Goal: Check status: Check status

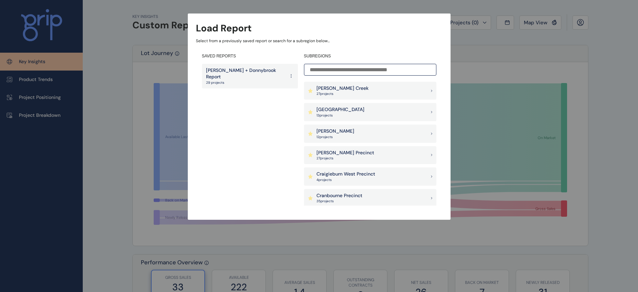
click at [235, 80] on p "29 projects" at bounding box center [245, 82] width 79 height 5
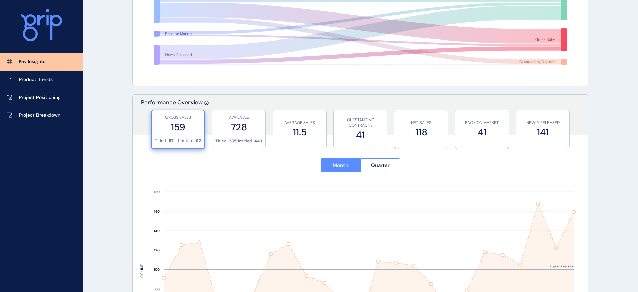
scroll to position [169, 0]
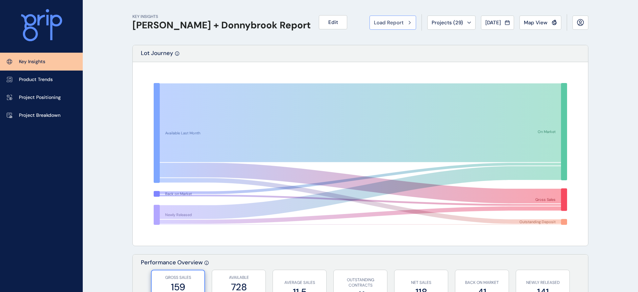
click at [396, 20] on span "Load Report" at bounding box center [389, 22] width 30 height 7
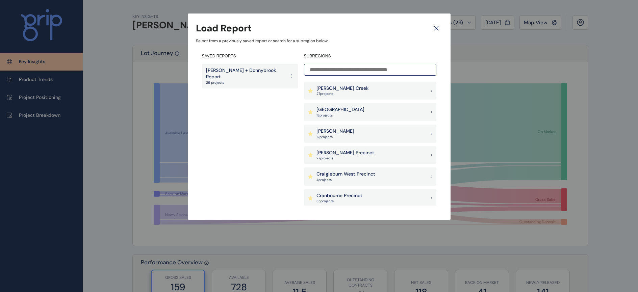
click at [335, 131] on p "[PERSON_NAME]" at bounding box center [335, 131] width 38 height 7
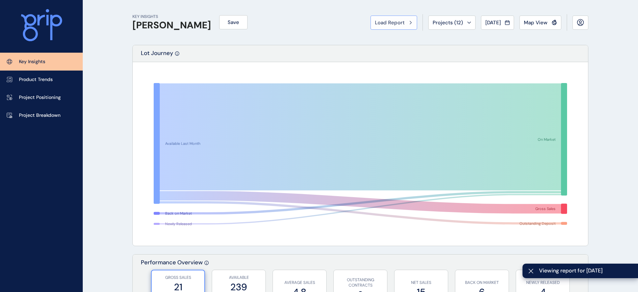
click at [380, 22] on span "Load Report" at bounding box center [390, 22] width 30 height 7
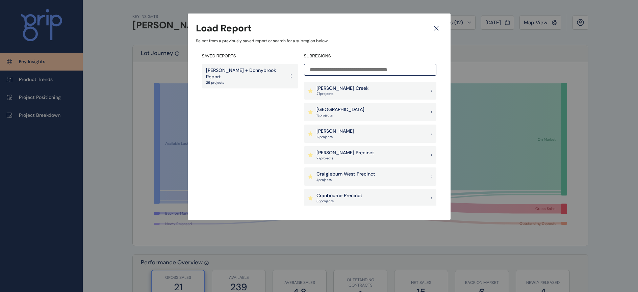
click at [323, 94] on p "27 project s" at bounding box center [342, 93] width 52 height 5
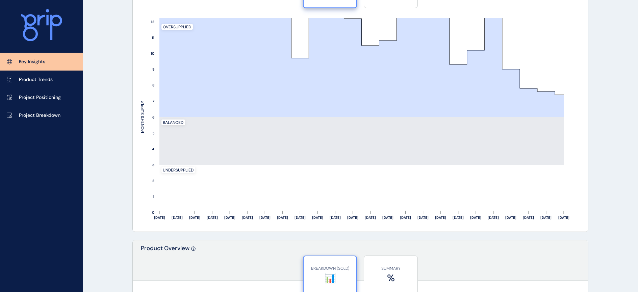
scroll to position [633, 0]
